Goal: Find specific page/section: Find specific page/section

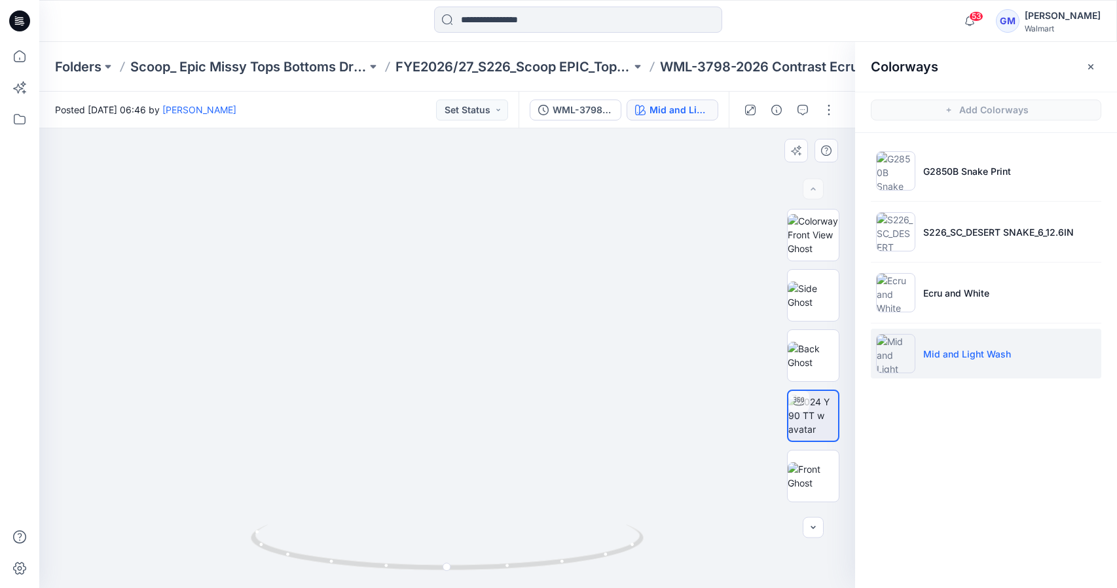
click at [966, 291] on p "Ecru and White" at bounding box center [956, 293] width 66 height 14
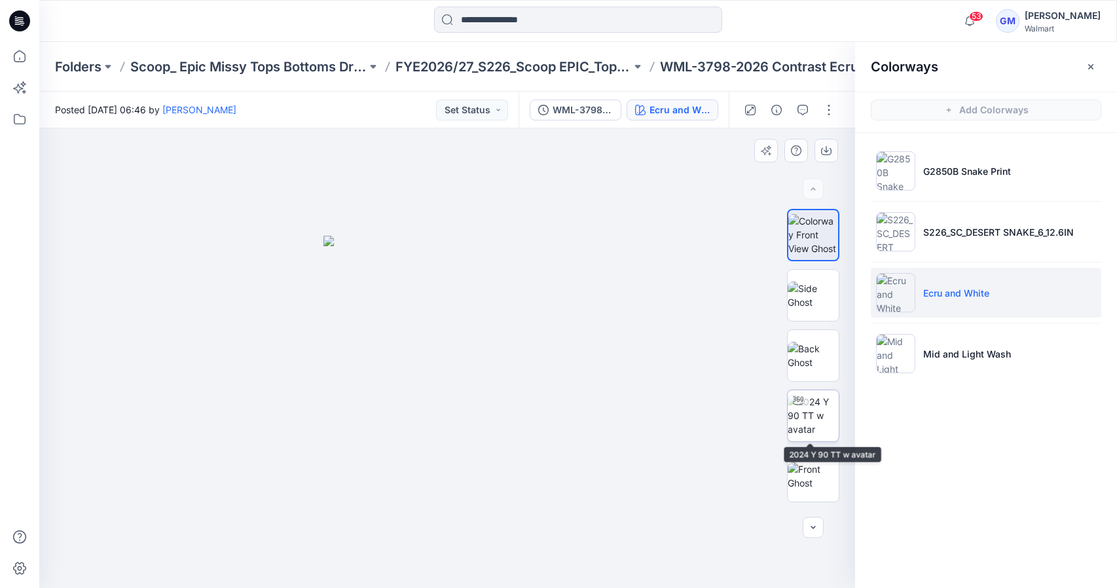
click at [815, 396] on img at bounding box center [813, 415] width 51 height 41
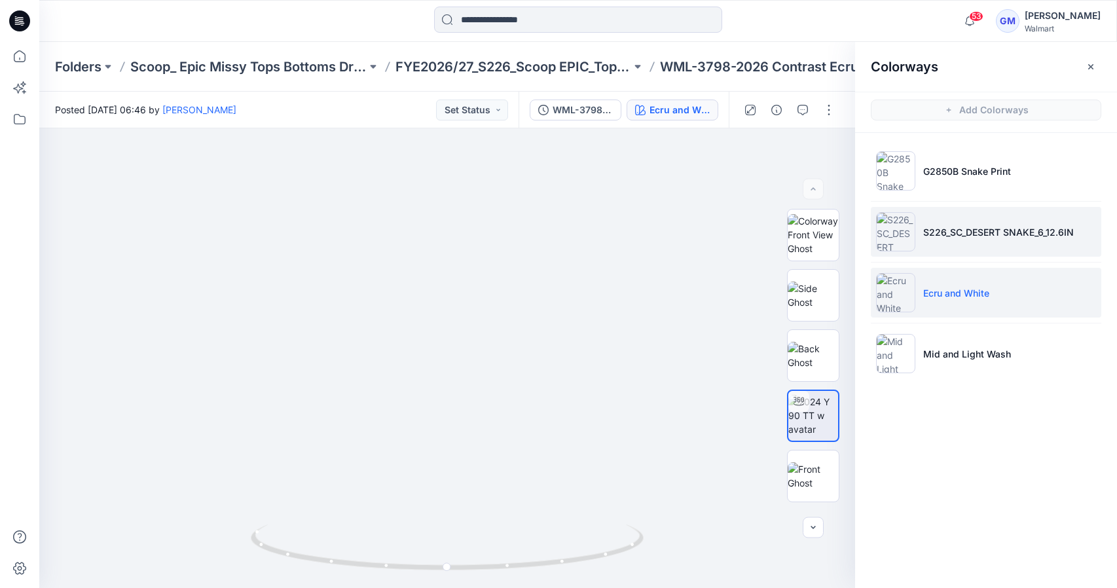
click at [994, 217] on li "S226_SC_DESERT SNAKE_6_12.6IN" at bounding box center [986, 232] width 230 height 50
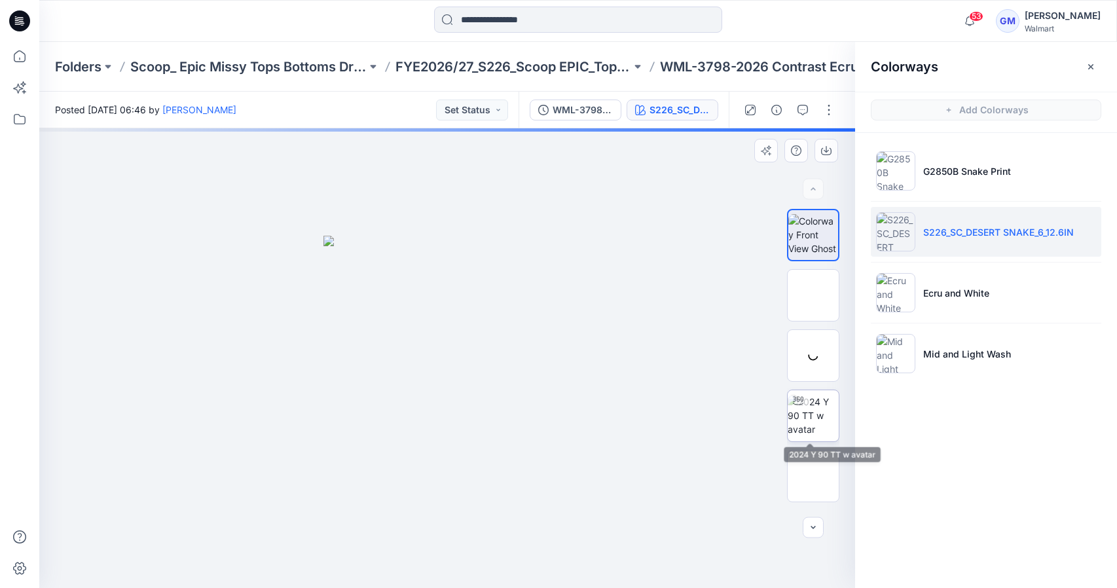
click at [823, 430] on img at bounding box center [813, 415] width 51 height 41
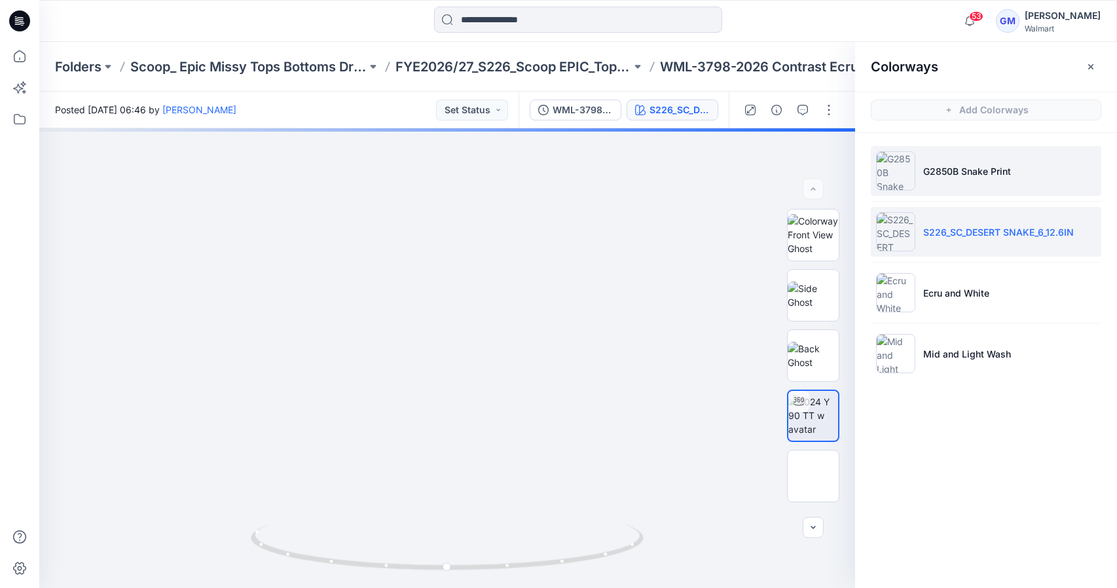
click at [935, 173] on p "G2850B Snake Print" at bounding box center [967, 171] width 88 height 14
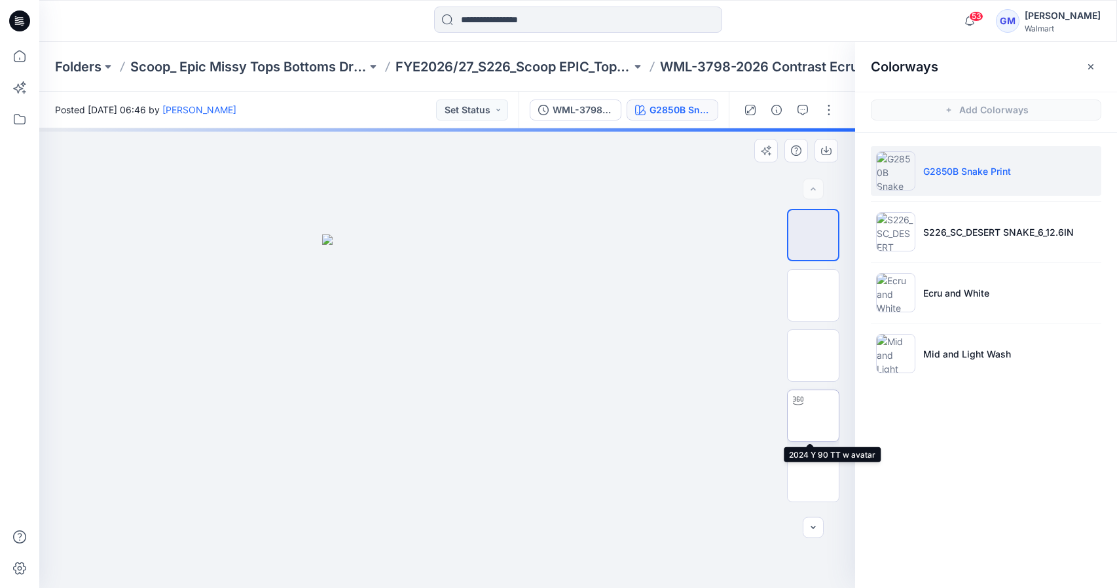
click at [813, 416] on img at bounding box center [813, 416] width 0 height 0
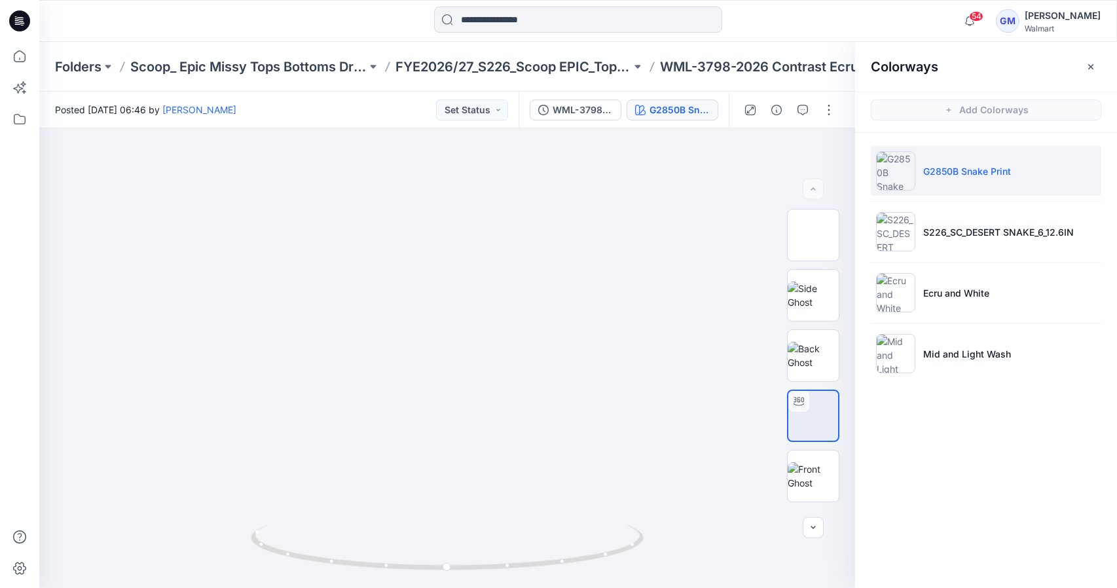
click at [60, 11] on div at bounding box center [173, 21] width 269 height 29
click at [118, 9] on div at bounding box center [173, 21] width 269 height 29
click at [594, 64] on p "FYE2026/27_S226_Scoop EPIC_Top & Bottom" at bounding box center [514, 67] width 236 height 18
